Goal: Task Accomplishment & Management: Use online tool/utility

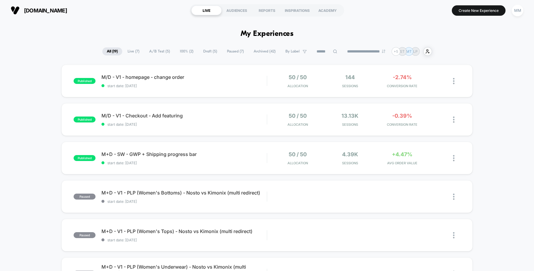
drag, startPoint x: 82, startPoint y: 9, endPoint x: 53, endPoint y: 25, distance: 33.2
drag, startPoint x: 96, startPoint y: 12, endPoint x: 24, endPoint y: 10, distance: 71.5
click at [24, 10] on section "uk.organicbasics.com" at bounding box center [93, 10] width 169 height 15
copy span "uk.organicbasics.com"
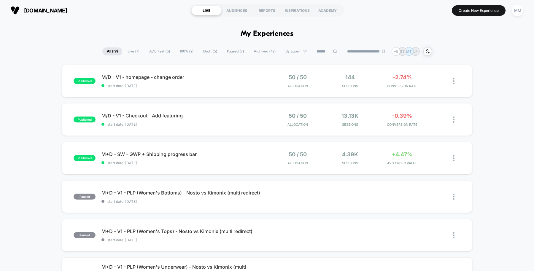
drag, startPoint x: 465, startPoint y: 11, endPoint x: 498, endPoint y: 40, distance: 44.1
click at [478, 8] on button "Create New Experience" at bounding box center [479, 10] width 54 height 10
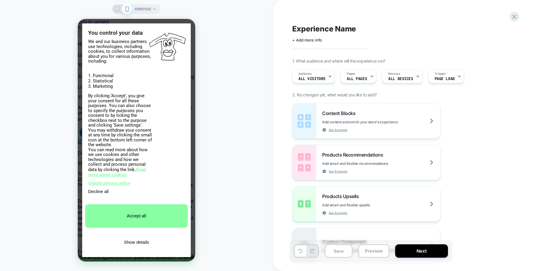
scroll to position [0, 235]
click at [360, 270] on div "Experience Name Click to edit experience details + Add more info 1. What audien…" at bounding box center [403, 135] width 223 height 271
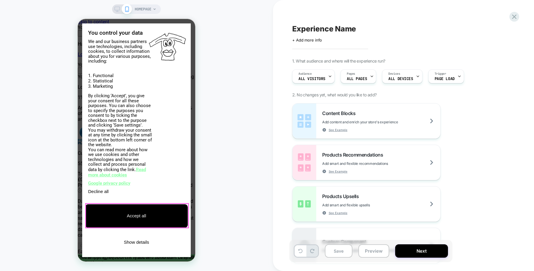
click at [149, 224] on button "Accept all" at bounding box center [136, 215] width 103 height 23
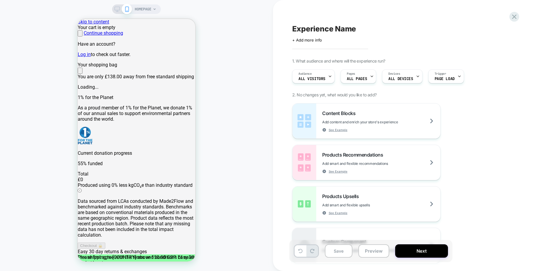
scroll to position [0, 235]
click at [118, 7] on icon at bounding box center [117, 9] width 5 height 5
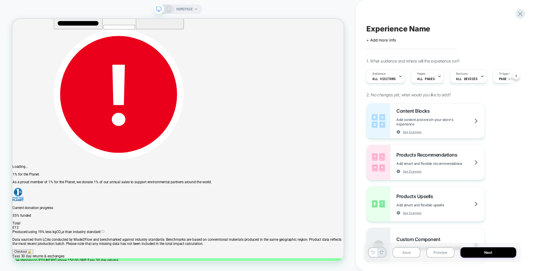
click at [2, 142] on div "HOMEPAGE" at bounding box center [178, 135] width 356 height 259
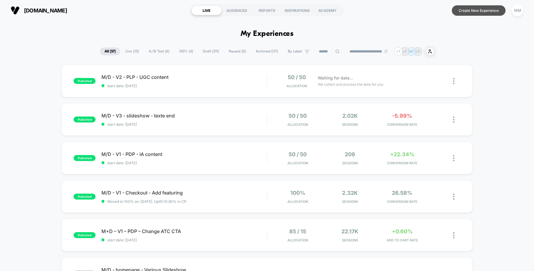
click at [468, 13] on button "Create New Experience" at bounding box center [479, 10] width 54 height 10
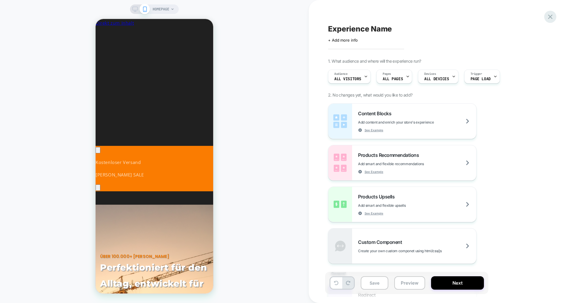
click at [549, 18] on icon at bounding box center [550, 17] width 4 height 4
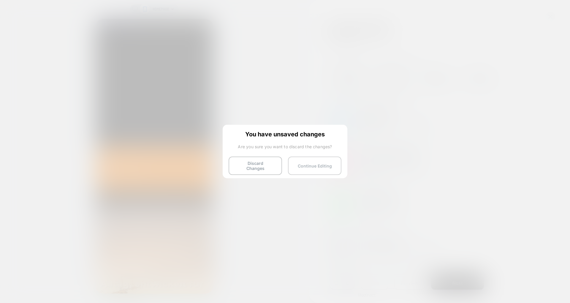
click at [307, 160] on button "Continue Editing" at bounding box center [314, 165] width 53 height 18
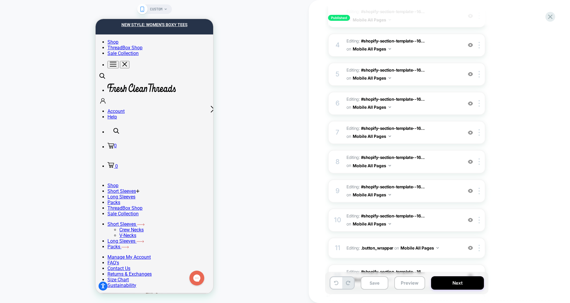
scroll to position [241, 0]
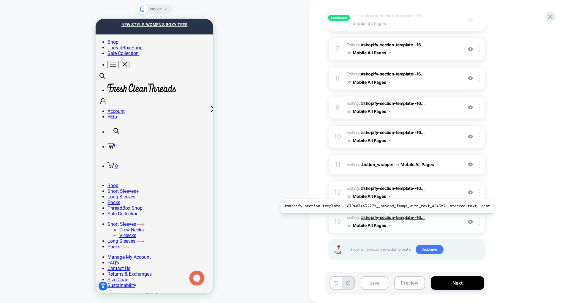
click at [384, 217] on span "#shopify-section-template--16..." at bounding box center [393, 216] width 64 height 5
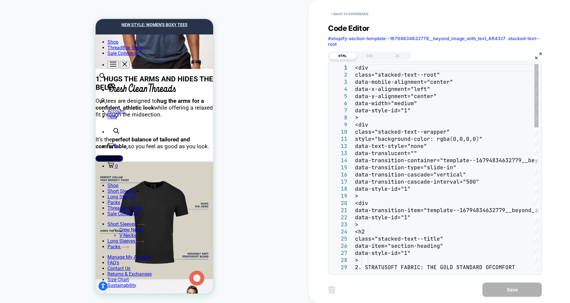
scroll to position [704, 0]
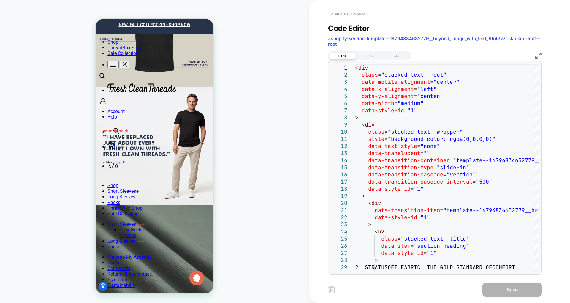
click at [337, 15] on button "< Back to experience" at bounding box center [349, 13] width 43 height 9
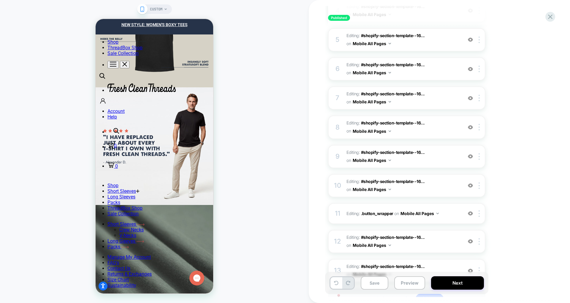
scroll to position [191, 0]
click at [401, 93] on span "#shopify-section-template--16..." at bounding box center [393, 93] width 64 height 5
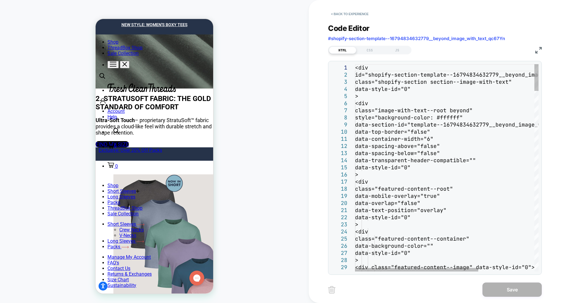
scroll to position [939, 0]
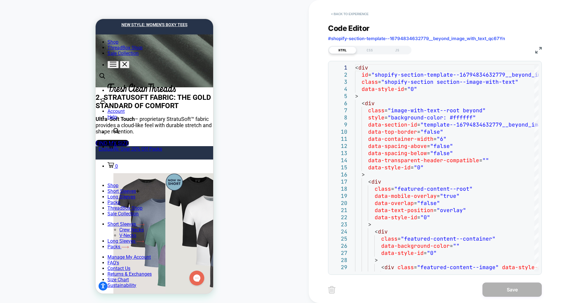
click at [357, 15] on button "< Back to experience" at bounding box center [349, 13] width 43 height 9
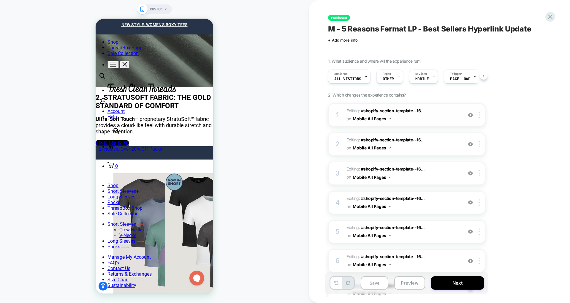
scroll to position [0, 0]
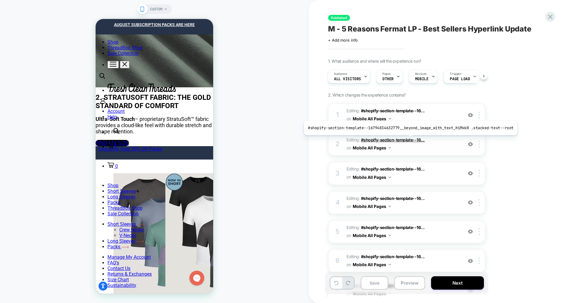
click at [408, 139] on span "#shopify-section-template--16..." at bounding box center [393, 139] width 64 height 5
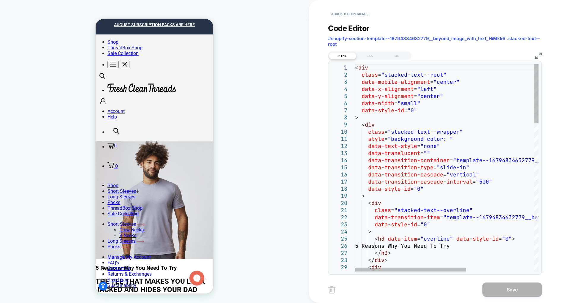
scroll to position [62, 0]
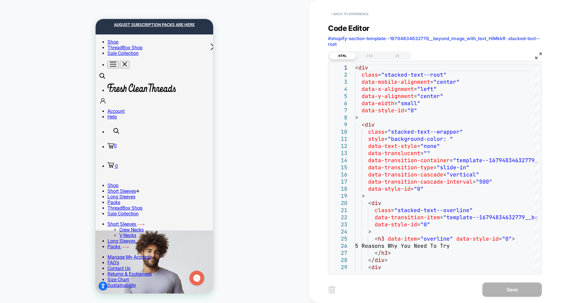
click at [364, 16] on button "< Back to experience" at bounding box center [349, 13] width 43 height 9
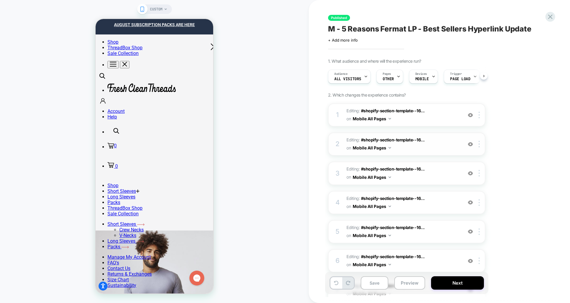
scroll to position [0, 0]
click at [473, 143] on div at bounding box center [470, 144] width 10 height 7
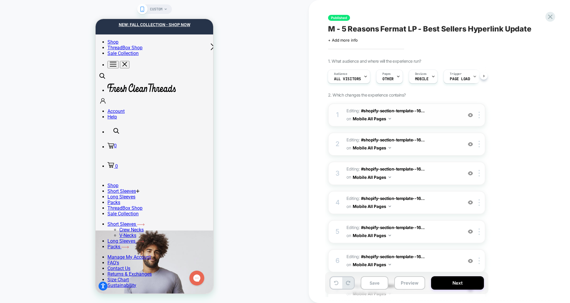
click at [471, 115] on img at bounding box center [470, 114] width 5 height 5
click at [469, 174] on img at bounding box center [470, 173] width 5 height 5
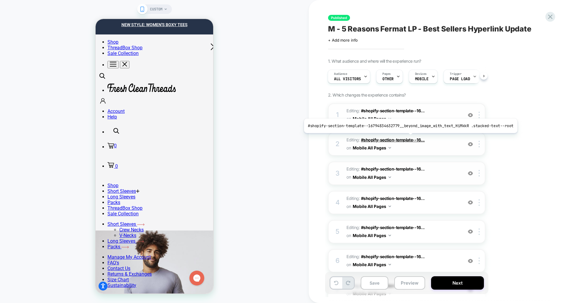
click at [408, 137] on span "#shopify-section-template--16..." at bounding box center [393, 139] width 64 height 5
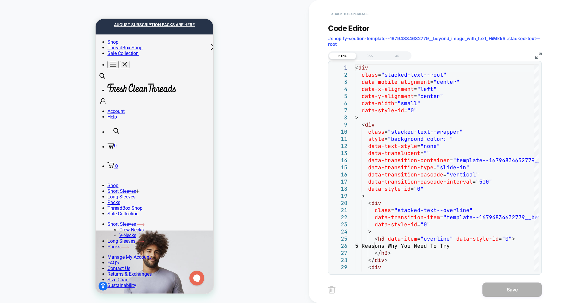
click at [341, 17] on button "< Back to experience" at bounding box center [349, 13] width 43 height 9
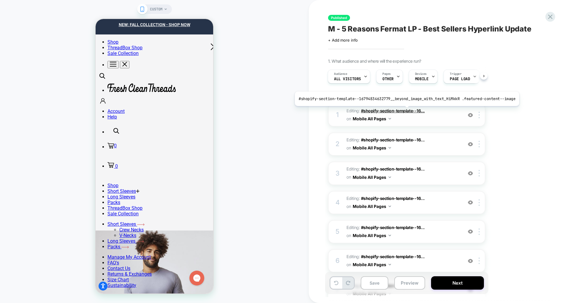
click at [404, 110] on span "#shopify-section-template--16..." at bounding box center [393, 110] width 64 height 5
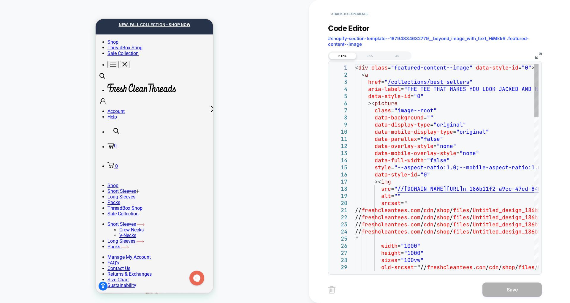
scroll to position [0, 0]
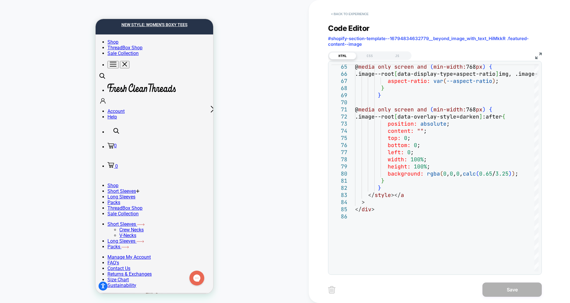
click at [350, 13] on button "< Back to experience" at bounding box center [349, 13] width 43 height 9
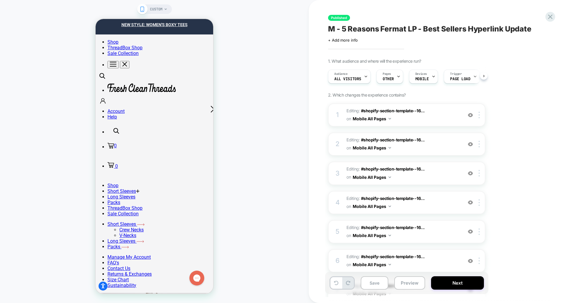
scroll to position [0, 0]
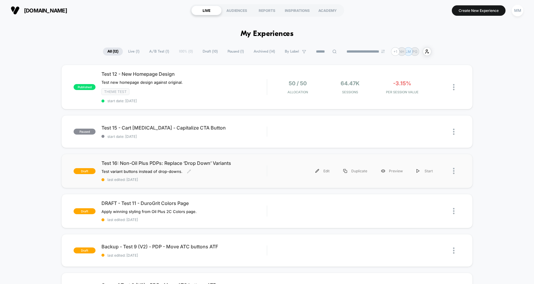
click at [258, 175] on div "Test 16: Non-Oil Plus PDPs: Replace ‘Drop Down’ Variants Test variant buttons i…" at bounding box center [183, 171] width 165 height 22
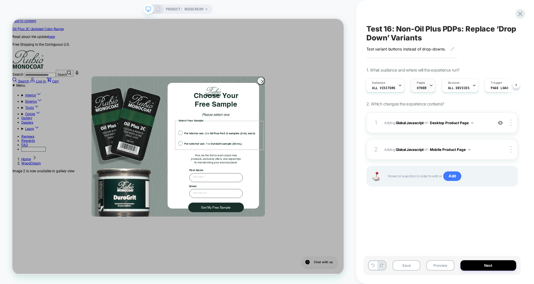
click at [424, 85] on div "Pages OTHER" at bounding box center [422, 85] width 22 height 13
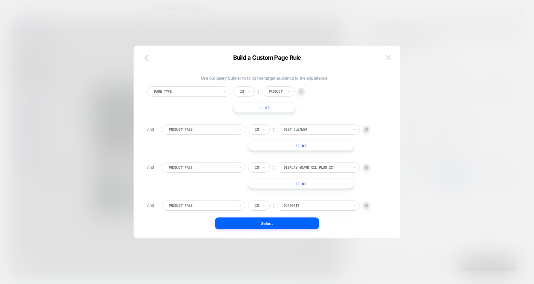
click at [387, 57] on img at bounding box center [388, 57] width 5 height 5
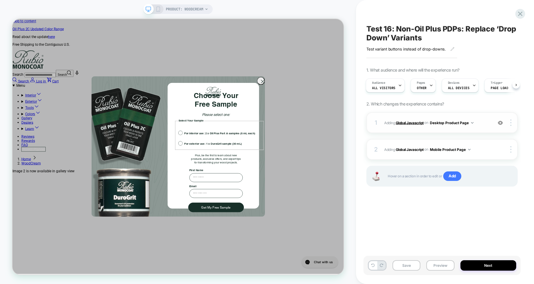
click at [411, 122] on b "Global Javascript" at bounding box center [410, 122] width 28 height 4
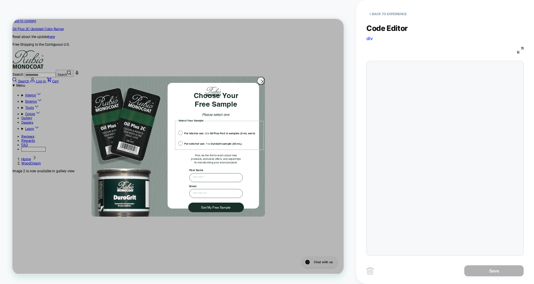
scroll to position [0, 404]
click at [344, 105] on circle "Close dialog" at bounding box center [346, 102] width 10 height 10
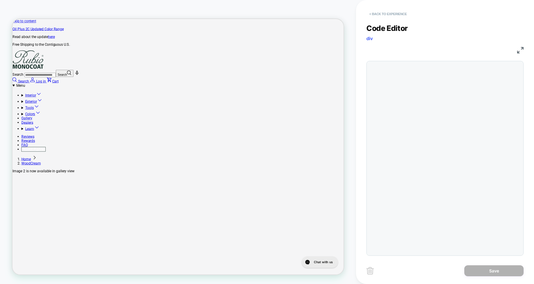
click at [383, 13] on button "< Back to experience" at bounding box center [387, 13] width 43 height 9
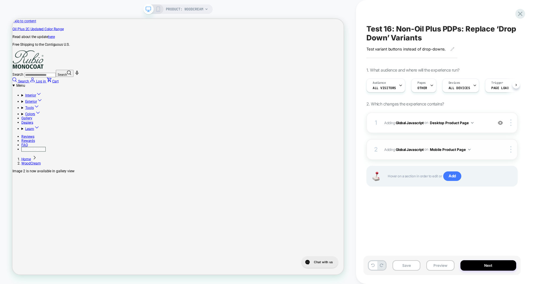
scroll to position [0, 0]
click at [420, 120] on b "Global Javascript" at bounding box center [410, 122] width 28 height 4
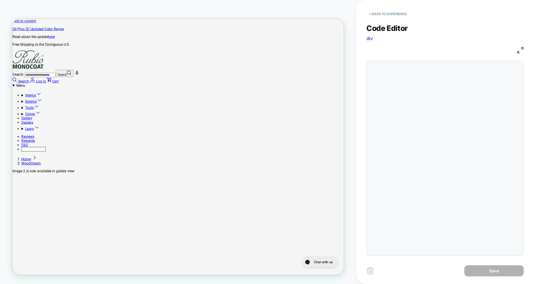
scroll to position [0, 808]
click at [515, 49] on div "JS" at bounding box center [444, 49] width 157 height 10
click at [518, 50] on img at bounding box center [520, 50] width 7 height 7
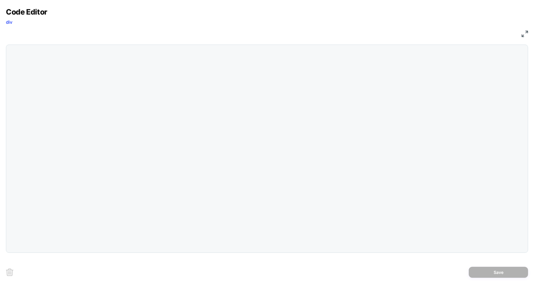
click at [220, 99] on div at bounding box center [267, 149] width 522 height 208
click at [524, 31] on img at bounding box center [525, 34] width 7 height 7
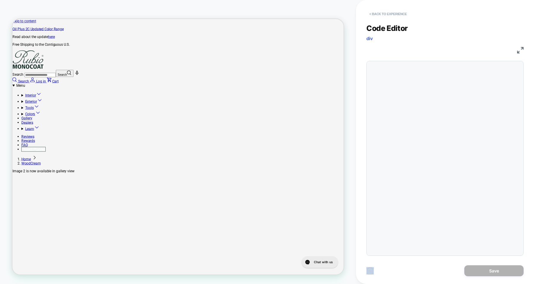
click at [384, 10] on button "< Back to experience" at bounding box center [387, 13] width 43 height 9
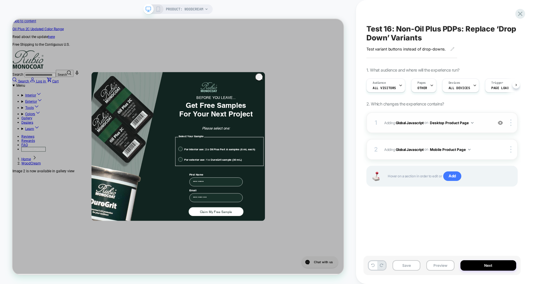
scroll to position [0, 0]
click at [155, 8] on icon at bounding box center [157, 9] width 5 height 5
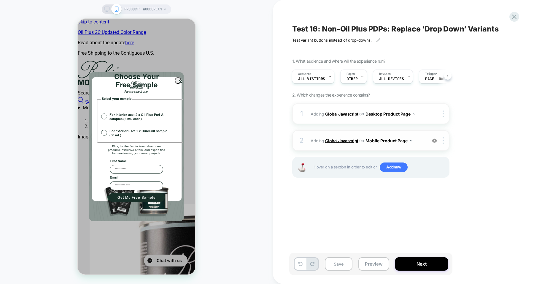
click at [334, 138] on b "Global Javascript" at bounding box center [341, 140] width 33 height 5
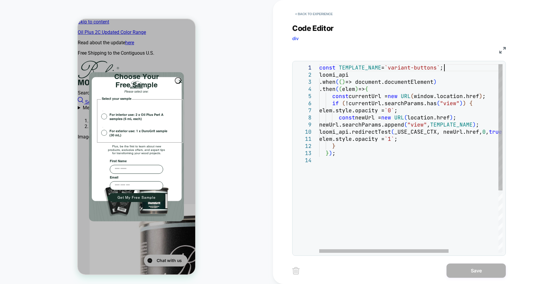
click at [444, 68] on div "const TEMPLATE_NAME = `variant-buttons` ; loomi_api .when ( ( ) => document.doc…" at bounding box center [446, 204] width 254 height 281
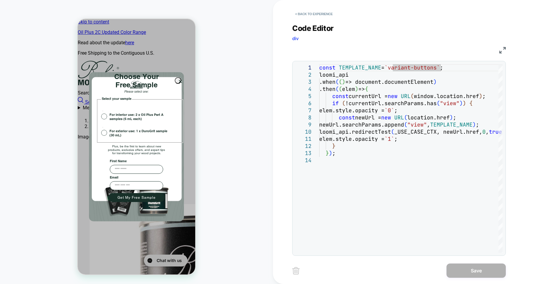
click at [416, 23] on div "Code Editor div JS 1 2 3 4 5 6 7 8 9 10 11 12 13 14 const TEMPLATE_NAME = `vari…" at bounding box center [399, 135] width 214 height 239
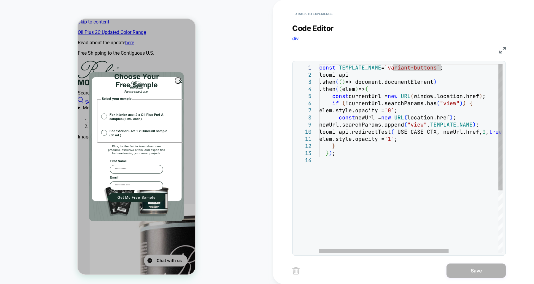
scroll to position [0, 106]
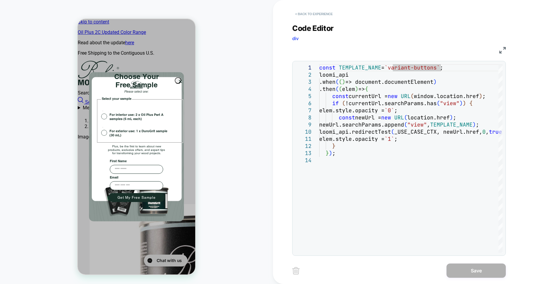
click at [320, 17] on button "< Back to experience" at bounding box center [313, 13] width 43 height 9
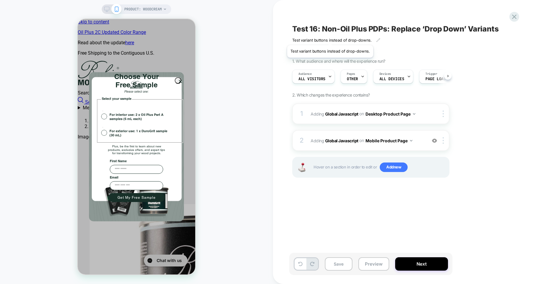
scroll to position [0, 0]
click at [344, 113] on b "Global Javascript" at bounding box center [341, 113] width 33 height 5
click at [179, 80] on circle "Close dialog" at bounding box center [180, 81] width 6 height 6
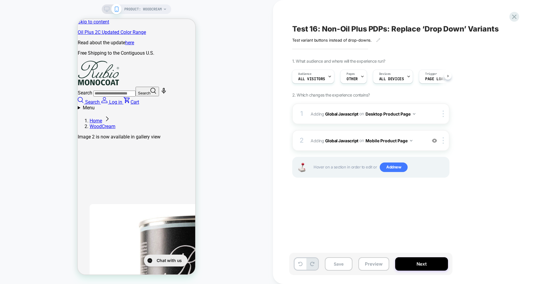
scroll to position [0, 0]
